Goal: Find specific page/section: Find specific page/section

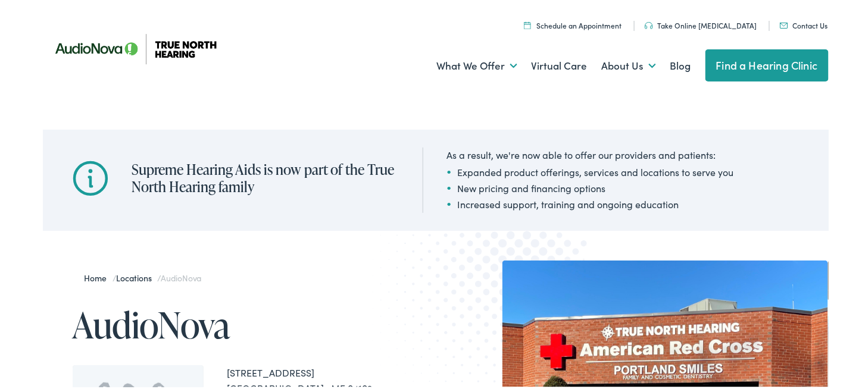
click at [753, 59] on link "Find a Hearing Clinic" at bounding box center [766, 64] width 123 height 32
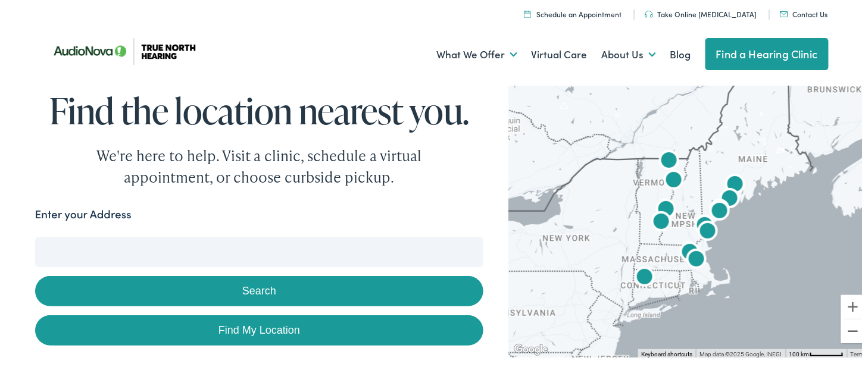
click at [721, 192] on img "AudioNova" at bounding box center [729, 198] width 29 height 29
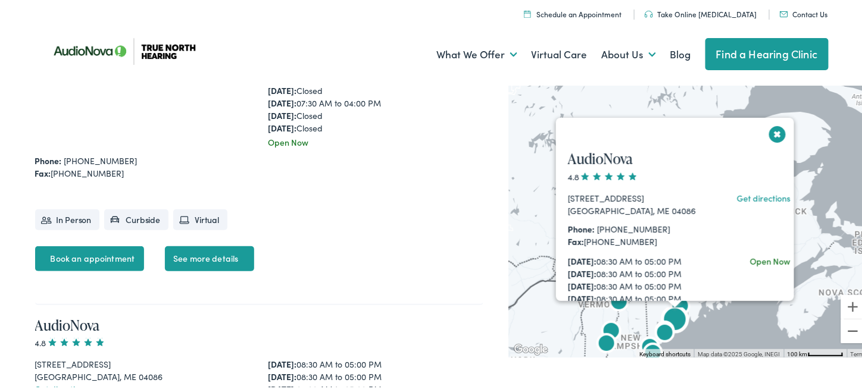
scroll to position [3382, 0]
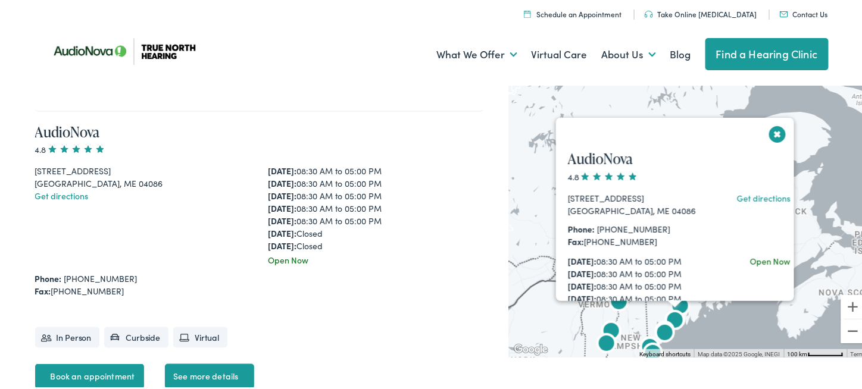
click at [676, 301] on img "True North Hearing by AudioNova" at bounding box center [680, 306] width 29 height 29
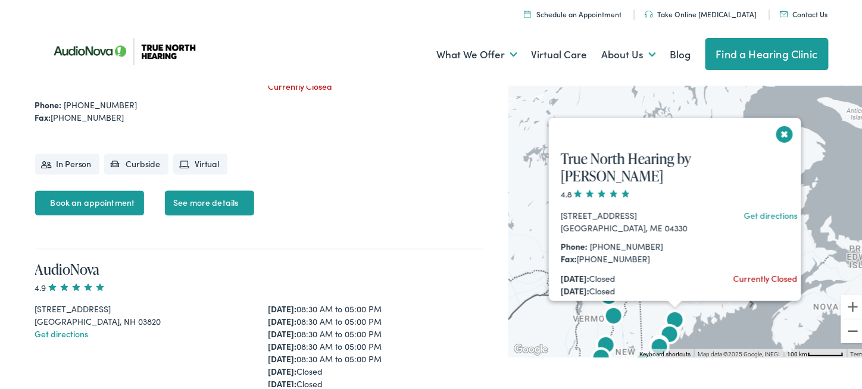
scroll to position [578, 0]
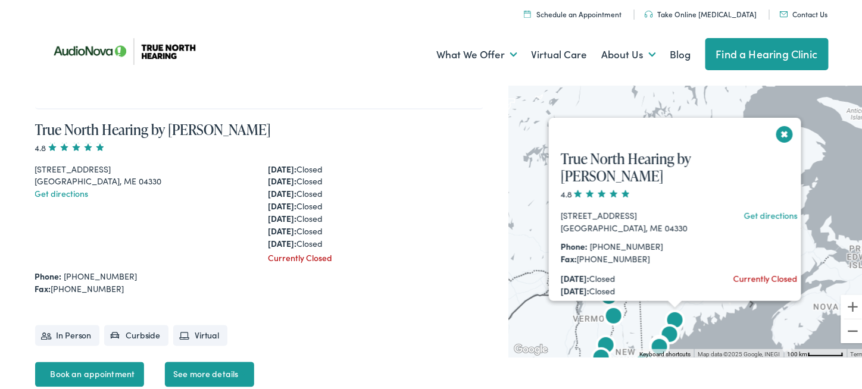
click at [667, 330] on img "AudioNova" at bounding box center [669, 334] width 29 height 29
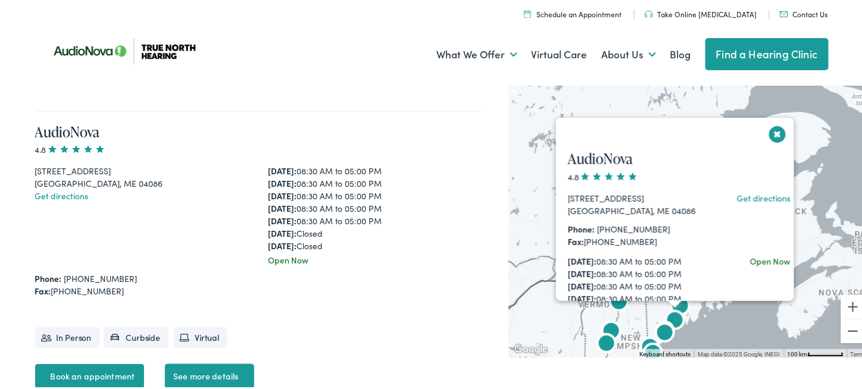
scroll to position [3382, 0]
click at [657, 329] on img "AudioNova" at bounding box center [665, 332] width 29 height 29
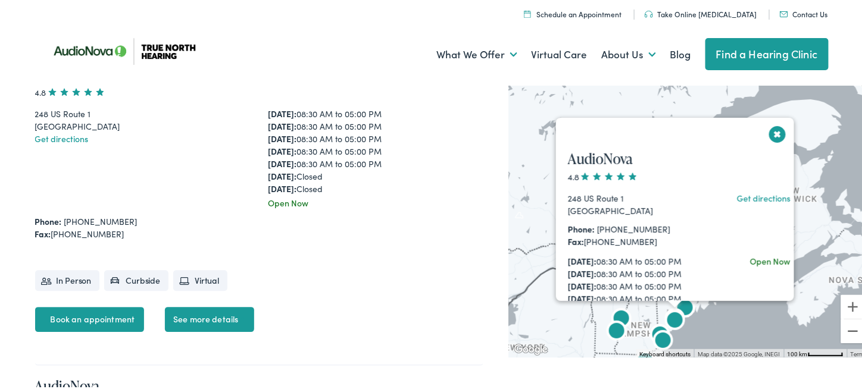
scroll to position [2447, 0]
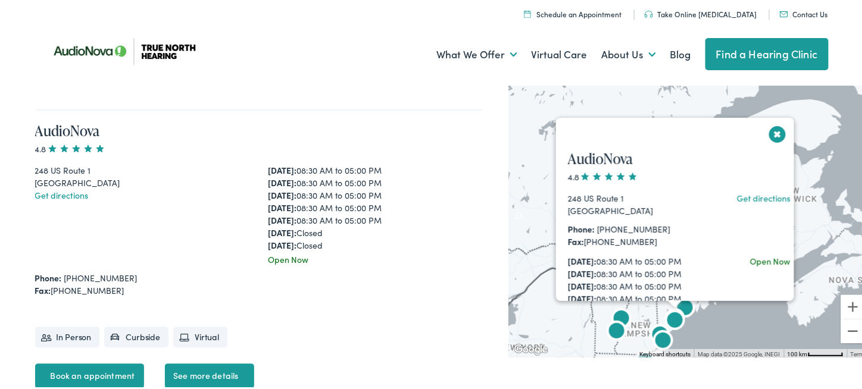
click at [670, 317] on img "AudioNova" at bounding box center [675, 320] width 29 height 29
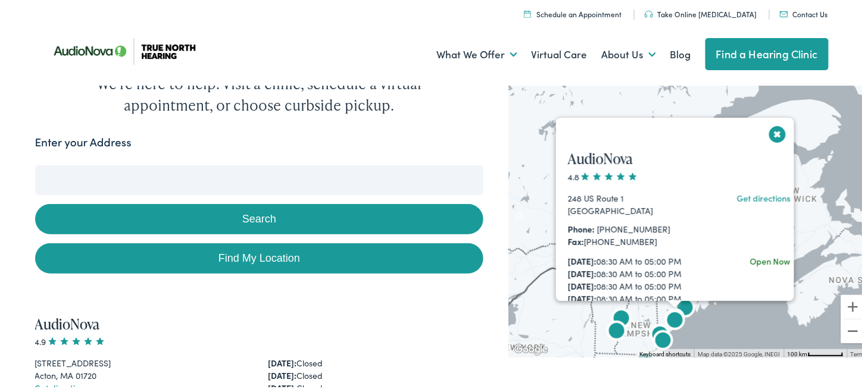
scroll to position [0, 0]
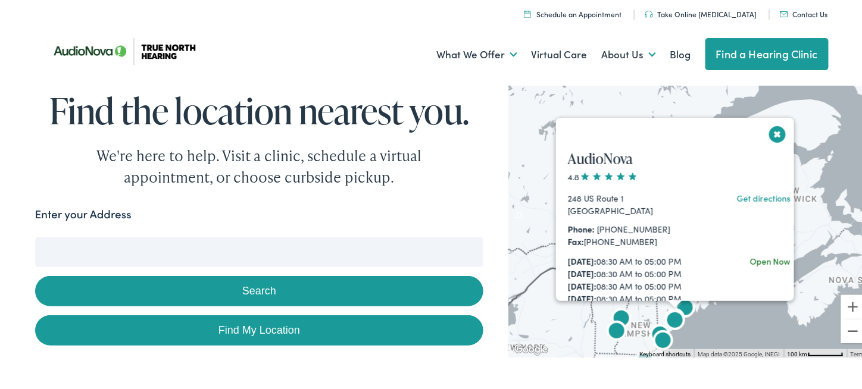
click at [674, 303] on div at bounding box center [674, 302] width 15 height 7
click at [671, 317] on img "AudioNova" at bounding box center [675, 320] width 29 height 29
click at [679, 304] on img "AudioNova" at bounding box center [675, 318] width 29 height 29
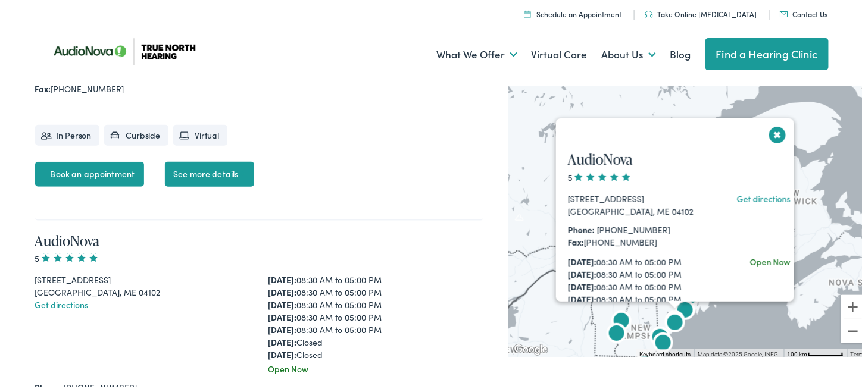
scroll to position [1824, 0]
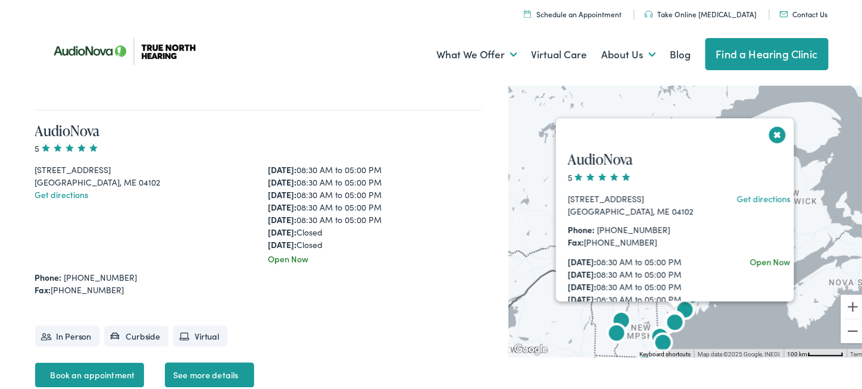
click at [768, 129] on button "Close" at bounding box center [777, 133] width 21 height 21
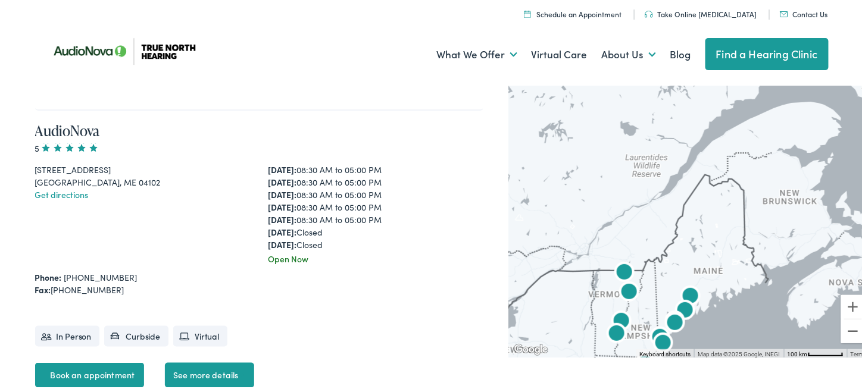
click at [677, 307] on img "AudioNova" at bounding box center [675, 321] width 29 height 29
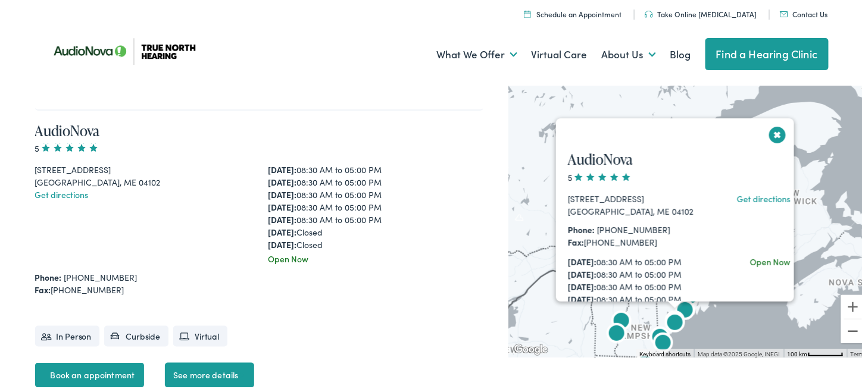
click at [680, 305] on img "AudioNova" at bounding box center [685, 310] width 29 height 29
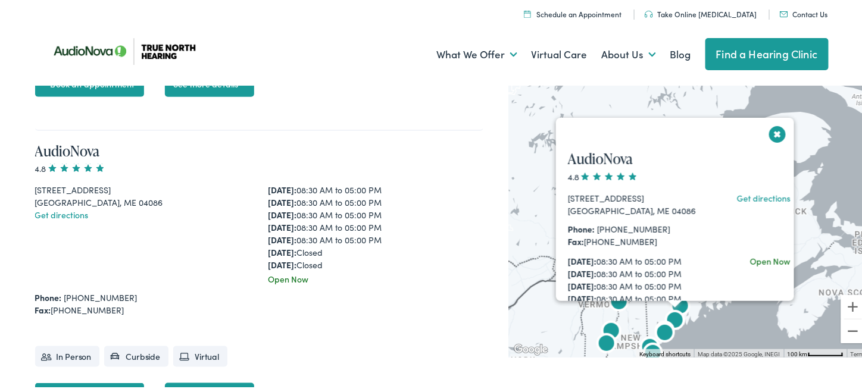
scroll to position [3382, 0]
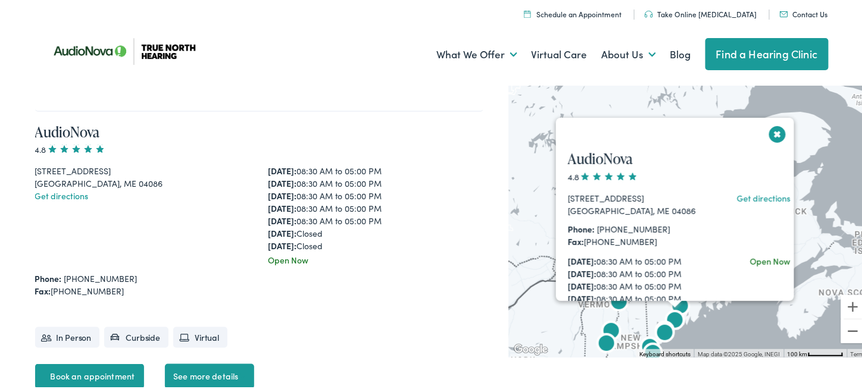
click at [747, 196] on link "Get directions" at bounding box center [764, 196] width 54 height 12
click at [224, 374] on link "See more details" at bounding box center [209, 374] width 89 height 25
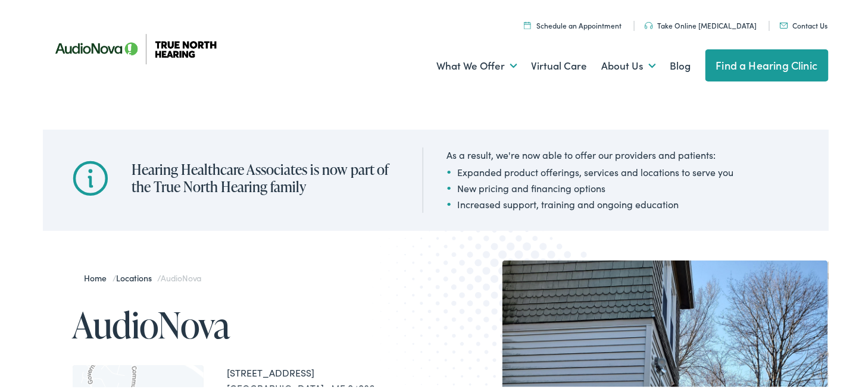
click at [763, 66] on link "Find a Hearing Clinic" at bounding box center [766, 64] width 123 height 32
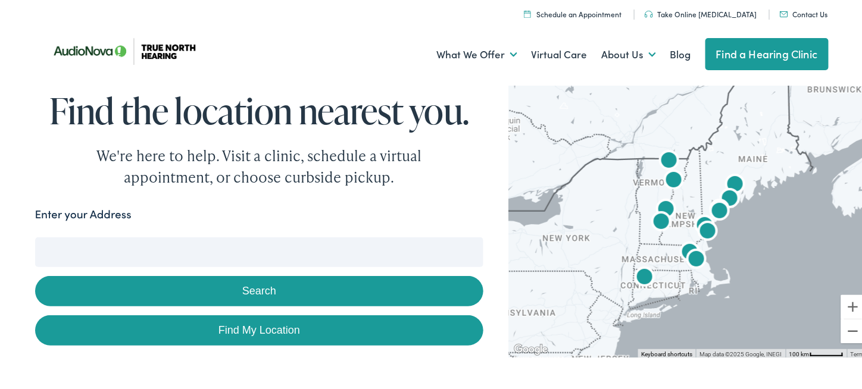
click at [713, 208] on img "AudioNova" at bounding box center [719, 210] width 29 height 29
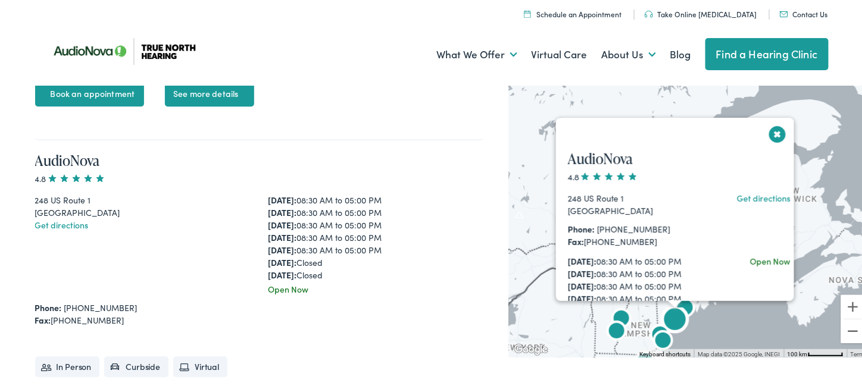
scroll to position [2447, 0]
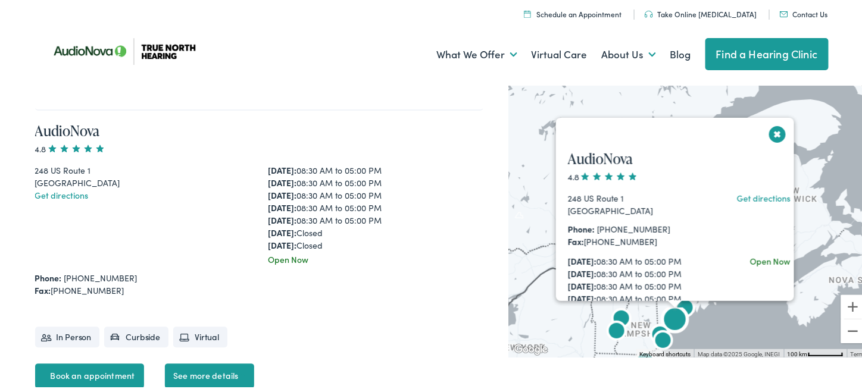
click at [743, 195] on link "Get directions" at bounding box center [764, 196] width 54 height 12
click at [154, 45] on img at bounding box center [129, 49] width 173 height 61
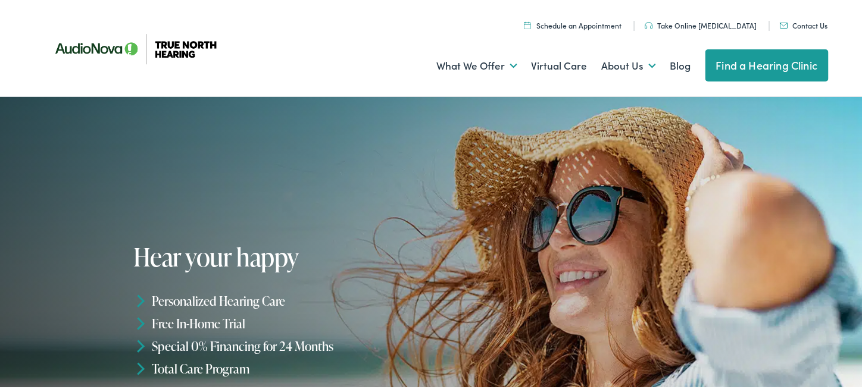
click at [782, 22] on img at bounding box center [784, 24] width 8 height 6
